Goal: Task Accomplishment & Management: Use online tool/utility

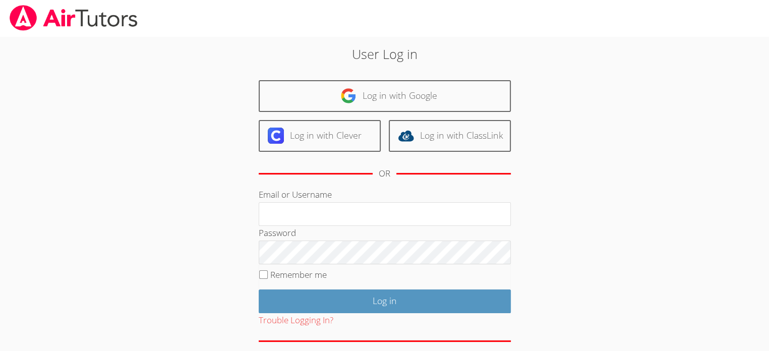
type input "hwoo@bhusd.com"
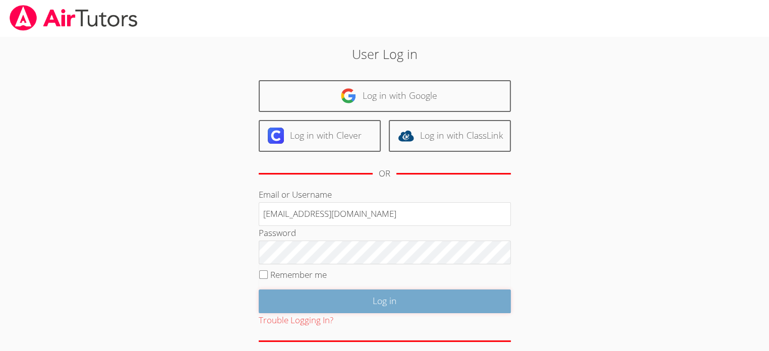
click at [398, 292] on input "Log in" at bounding box center [385, 301] width 252 height 24
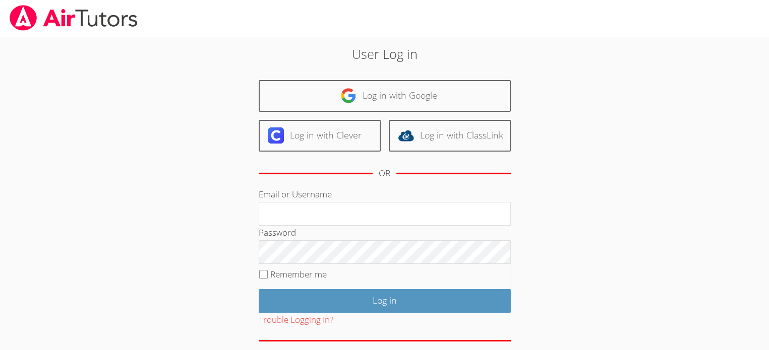
type input "hwoo@bhusd.com"
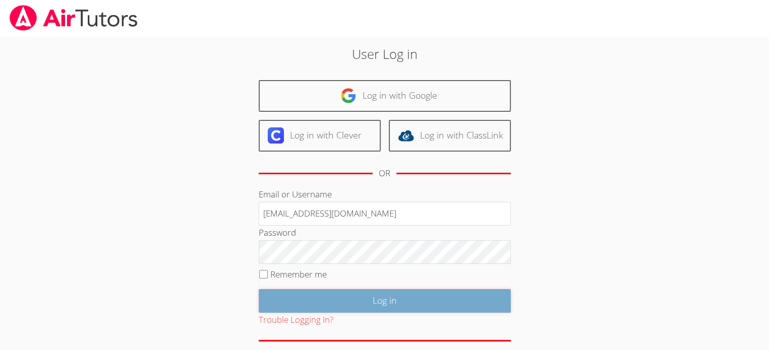
click at [403, 303] on input "Log in" at bounding box center [385, 301] width 252 height 24
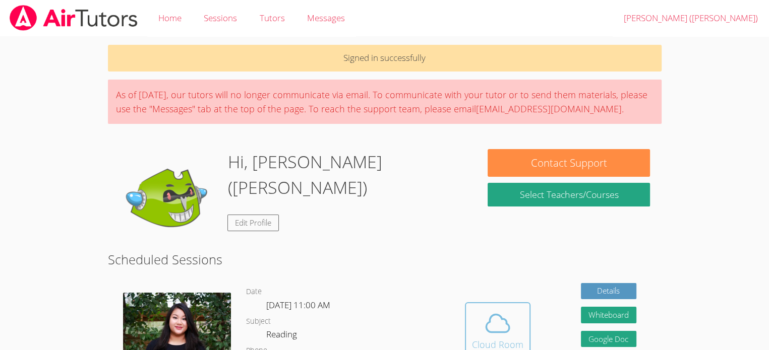
click at [501, 333] on icon at bounding box center [497, 323] width 28 height 28
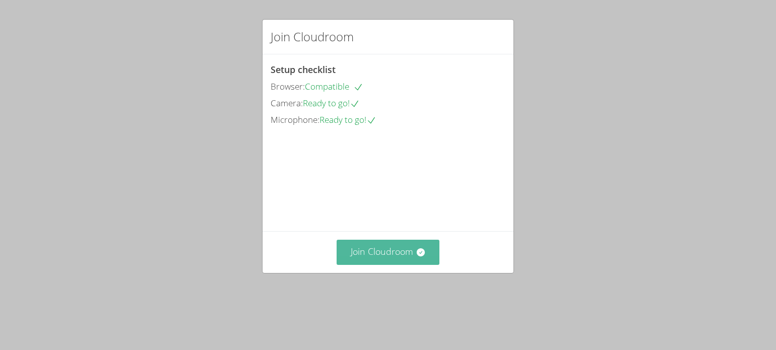
click at [411, 265] on button "Join Cloudroom" at bounding box center [388, 252] width 103 height 25
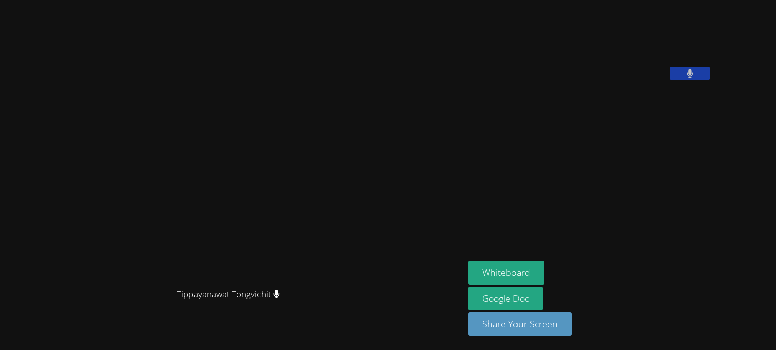
click at [542, 259] on aside "Hayeon (Ellie) Woo Whiteboard Google Doc Share Your Screen" at bounding box center [590, 175] width 252 height 350
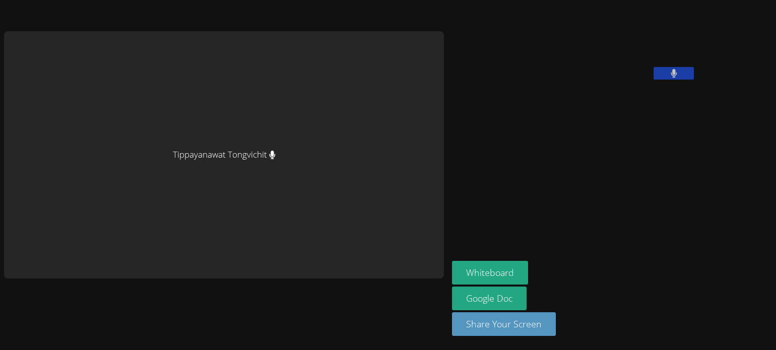
click at [708, 92] on div "Tippayanawat Tongvichit Hayeon (Ellie) Woo Whiteboard Google Doc Share Your Scr…" at bounding box center [388, 175] width 776 height 350
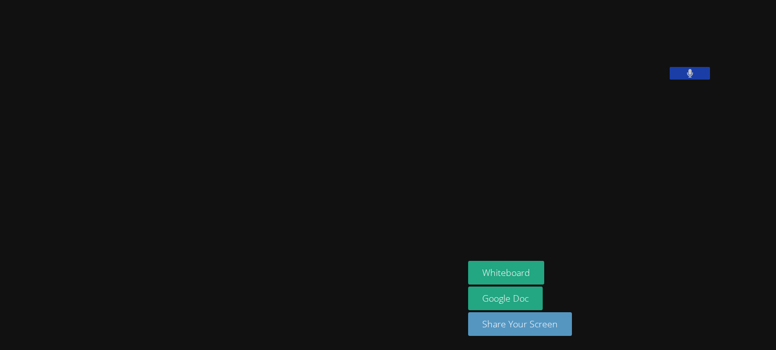
click at [694, 78] on icon at bounding box center [690, 73] width 7 height 9
click at [710, 80] on button at bounding box center [690, 73] width 40 height 13
click at [693, 78] on icon at bounding box center [690, 73] width 6 height 9
click at [696, 78] on icon at bounding box center [690, 73] width 11 height 9
click at [544, 268] on button "Whiteboard" at bounding box center [506, 273] width 76 height 24
